Goal: Find specific page/section: Find specific page/section

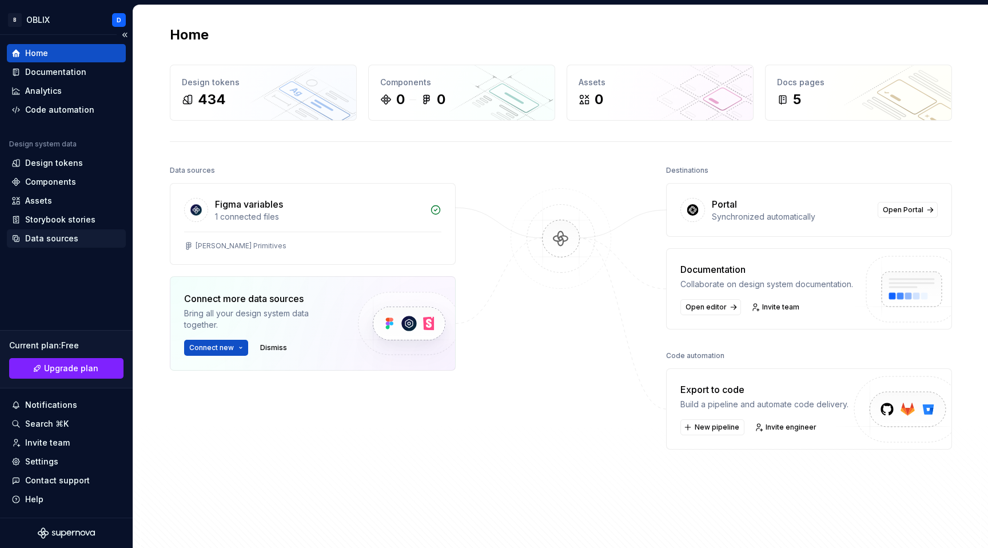
click at [51, 237] on div "Data sources" at bounding box center [51, 238] width 53 height 11
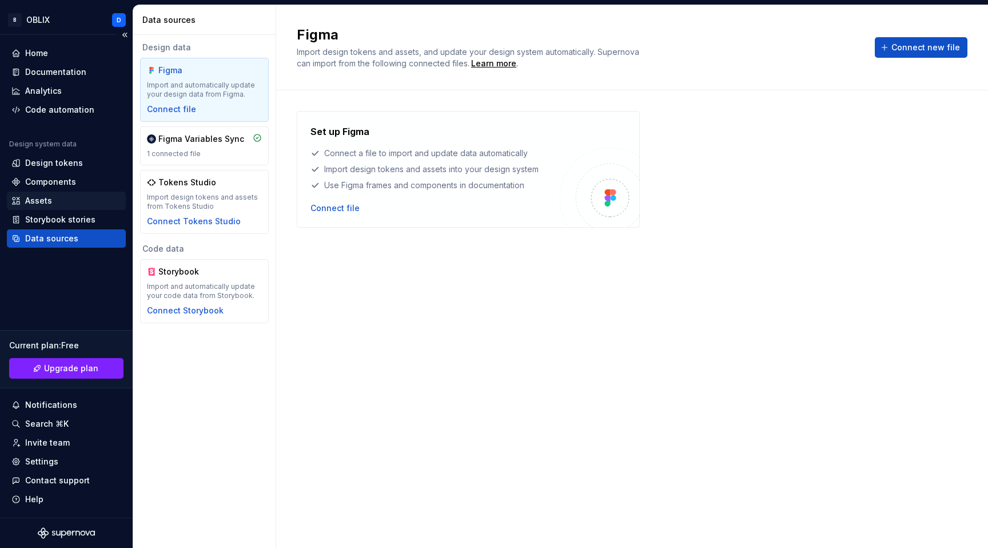
click at [43, 198] on div "Assets" at bounding box center [38, 200] width 27 height 11
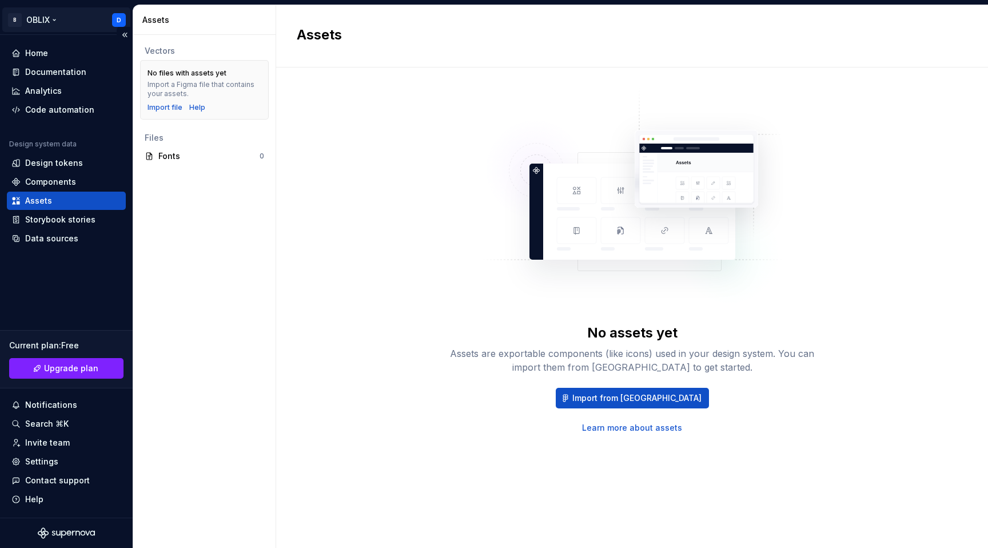
click at [57, 19] on html "B OBLIX D Home Documentation Analytics Code automation Design system data Desig…" at bounding box center [494, 274] width 988 height 548
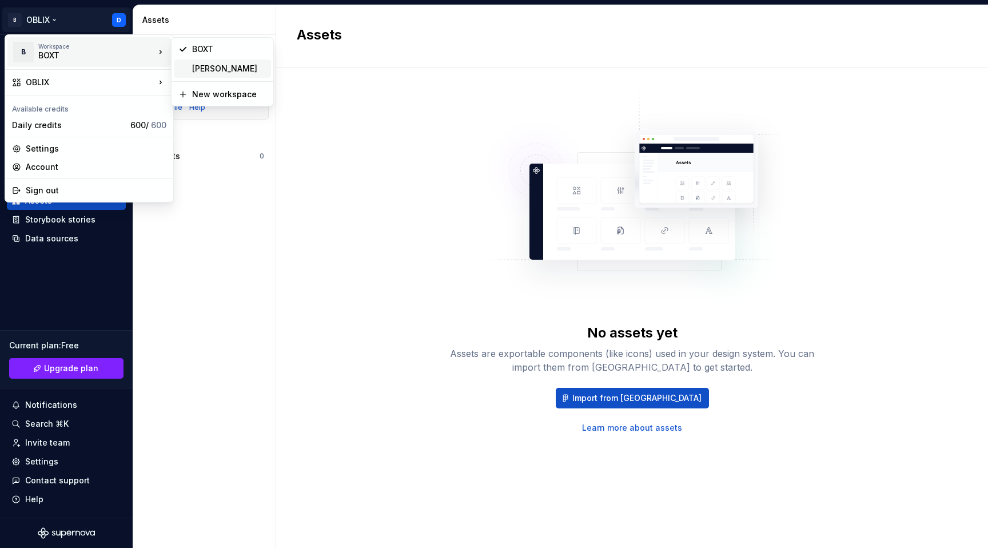
click at [218, 64] on div "[PERSON_NAME]" at bounding box center [229, 68] width 74 height 11
